Goal: Task Accomplishment & Management: Use online tool/utility

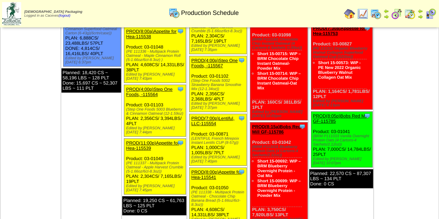
scroll to position [266, 0]
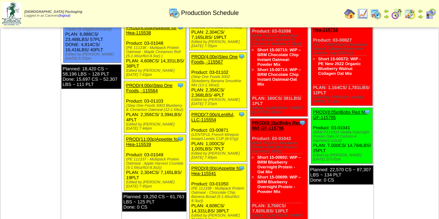
drag, startPoint x: 186, startPoint y: 96, endPoint x: 130, endPoint y: 92, distance: 56.7
click at [130, 104] on div "(Step One Foods 5003 Blueberry & Cinnamon Oatmeal (12-1.59oz)" at bounding box center [155, 108] width 59 height 8
copy div "(Step One Foods 5003 Blueberry & Cinnamon Oatmeal (12-1.59oz)"
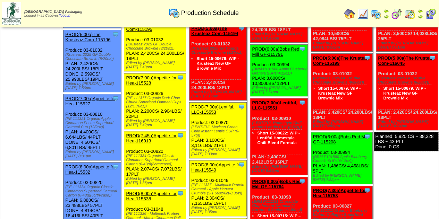
scroll to position [94, 0]
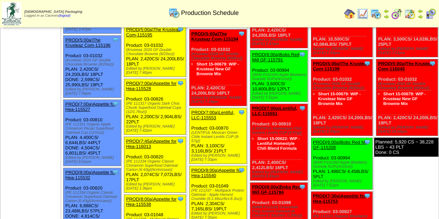
drag, startPoint x: 175, startPoint y: 162, endPoint x: 129, endPoint y: 154, distance: 46.5
click at [129, 154] on div "Clone Item PROD(7:45a)Appetite for Hea-116013 Appetite for Healthy Living Sched…" at bounding box center [154, 165] width 61 height 56
copy div "(PE 111334 Organic Classic Cinnamon Superfood Oatmeal Carton (6-43g)(6crtn/case)"
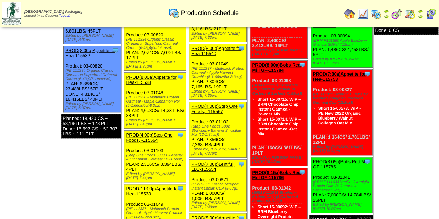
scroll to position [217, 0]
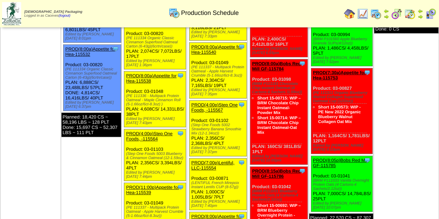
drag, startPoint x: 164, startPoint y: 93, endPoint x: 130, endPoint y: 84, distance: 35.5
click at [130, 94] on div "(PE 111336 - Multipack Protein Oatmeal - Maple Cinnamon Roll (5-1.66oz/6ct-8.3o…" at bounding box center [155, 100] width 59 height 12
copy div "(PE 111336 - Multipack Protein Oatmeal - Maple Cinnamon Roll (5-1.66oz/6ct-8.3o…"
